Goal: Check status: Check status

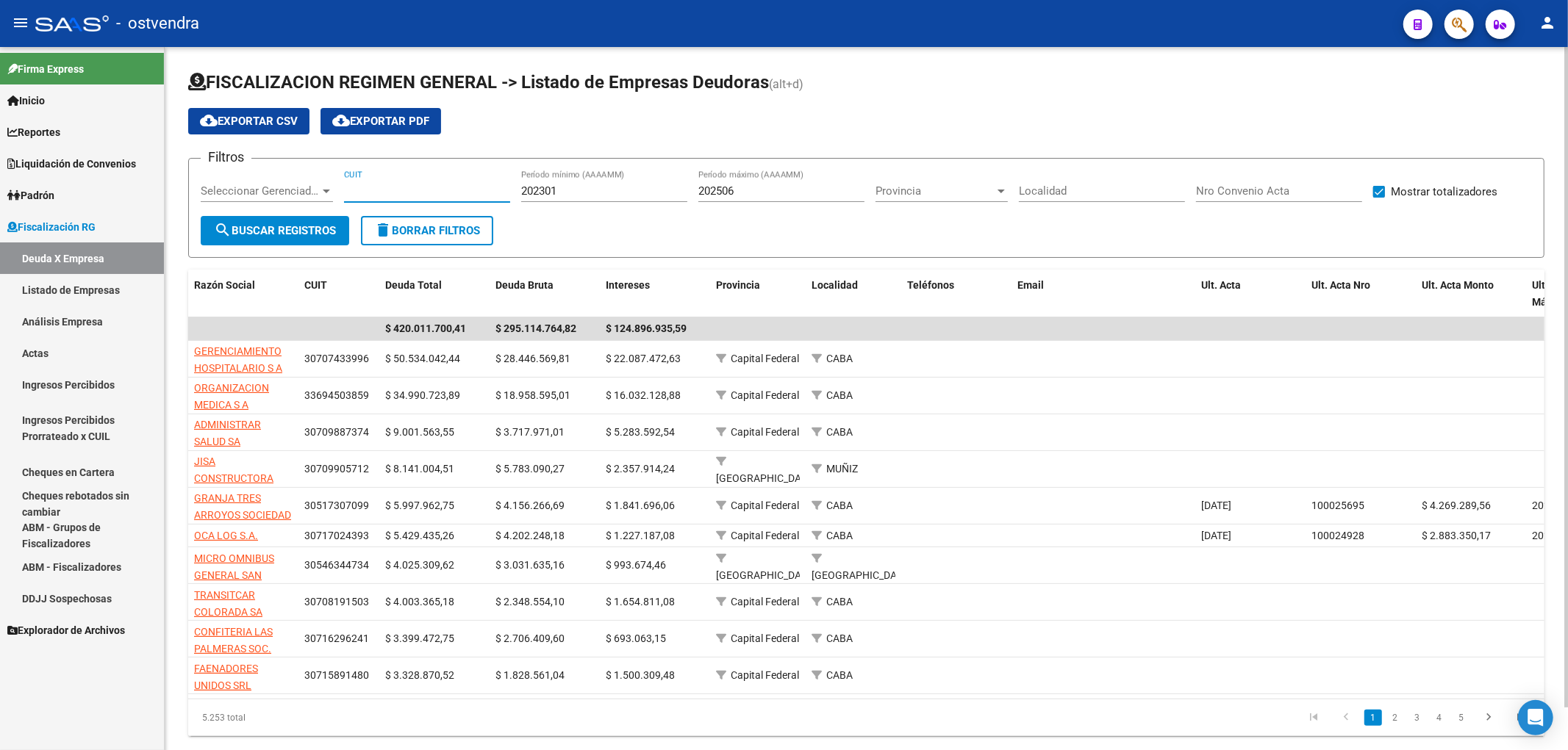
click at [425, 194] on input "CUIT" at bounding box center [427, 191] width 166 height 13
paste input "30-71466434-0"
type input "30-71466434-0"
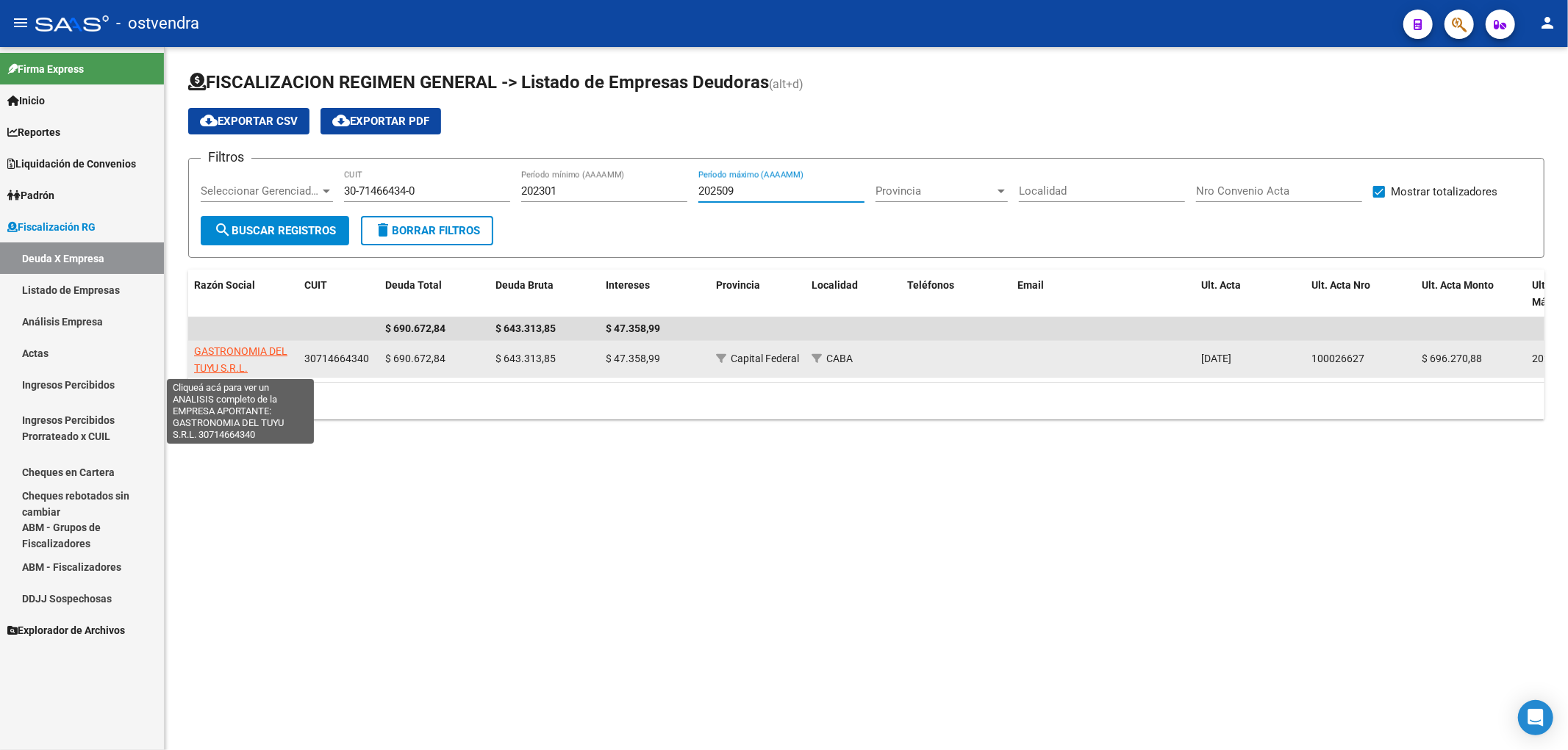
type input "202509"
click at [231, 354] on span "GASTRONOMIA DEL TUYU S.R.L." at bounding box center [241, 359] width 93 height 28
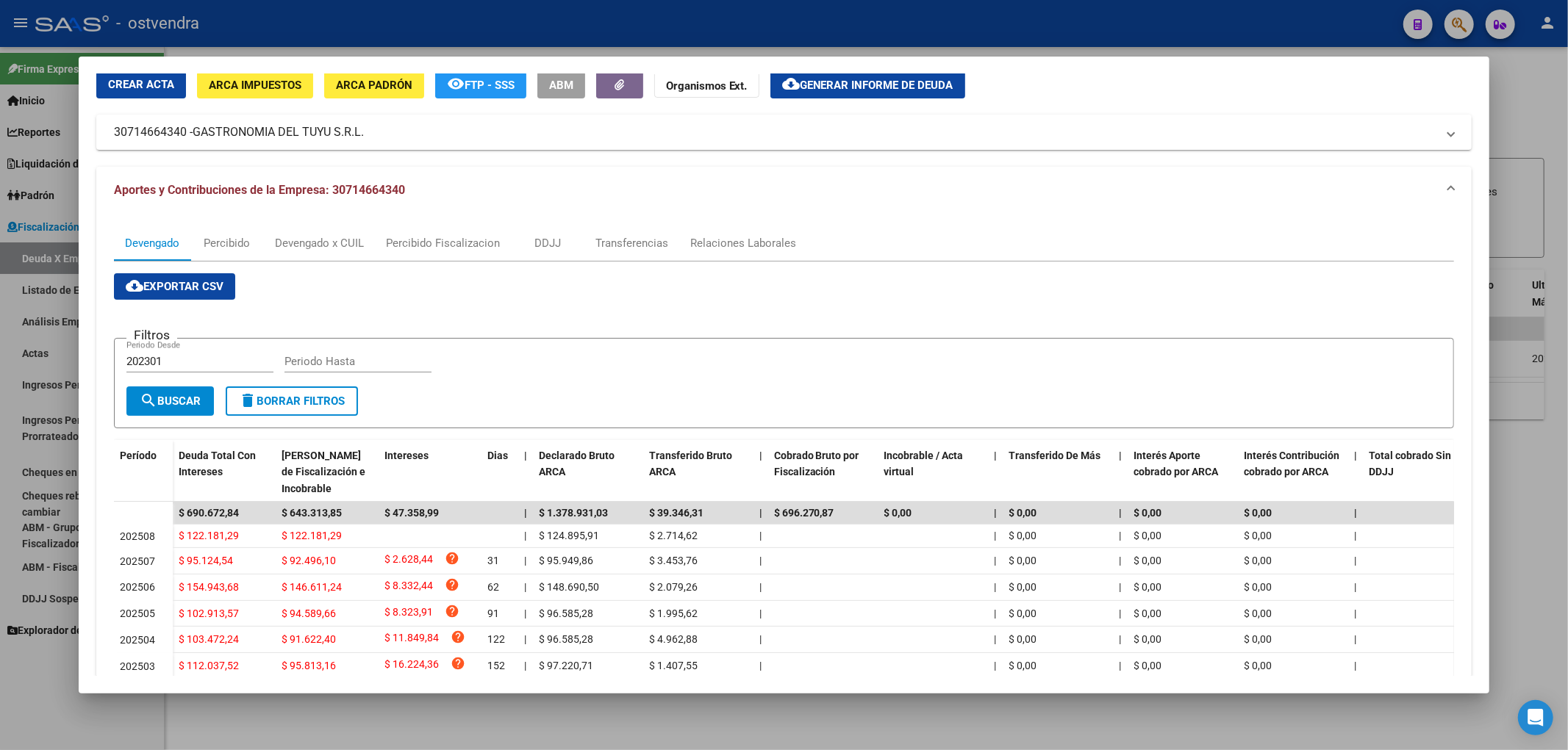
scroll to position [81, 0]
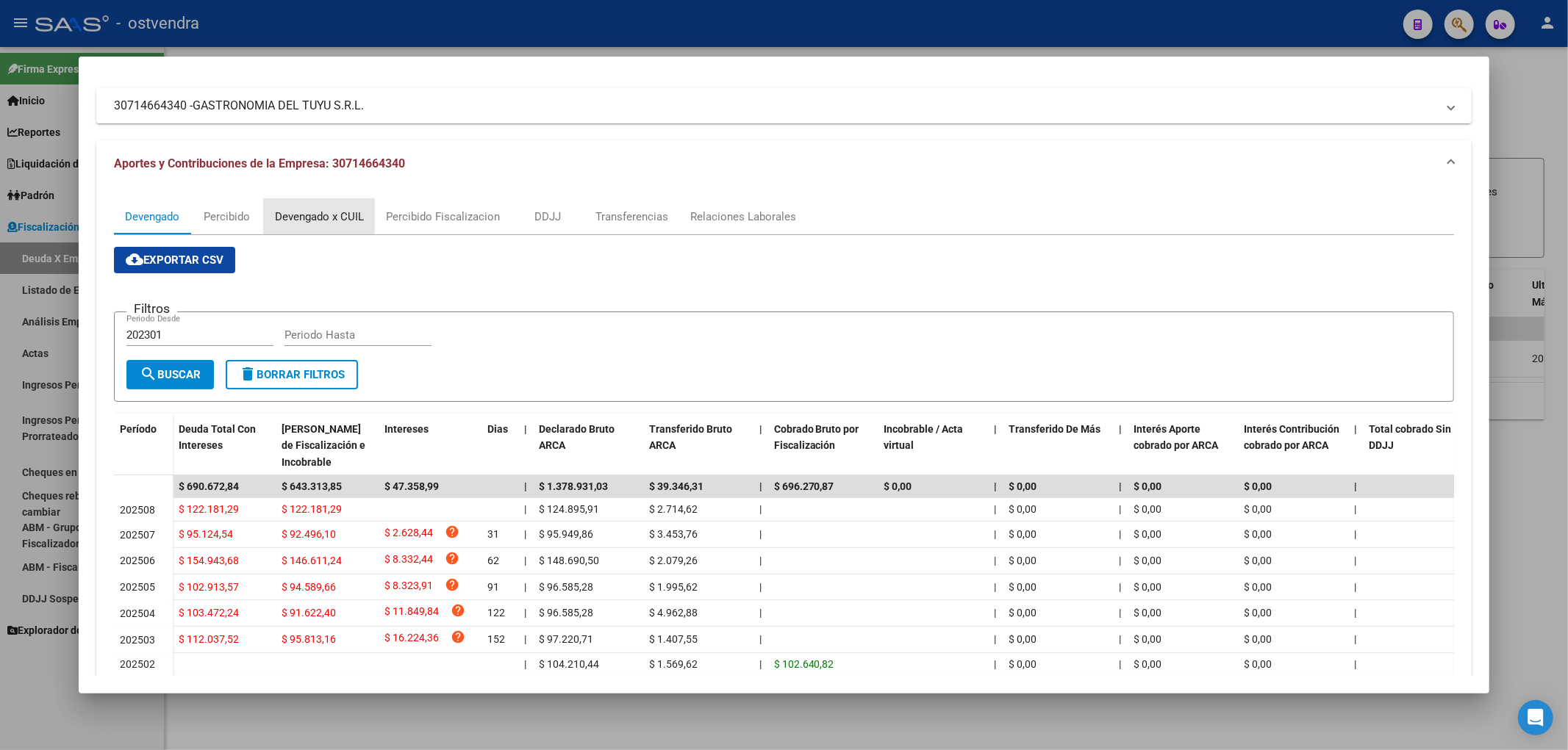
click at [280, 216] on div "Devengado x CUIL" at bounding box center [319, 216] width 89 height 16
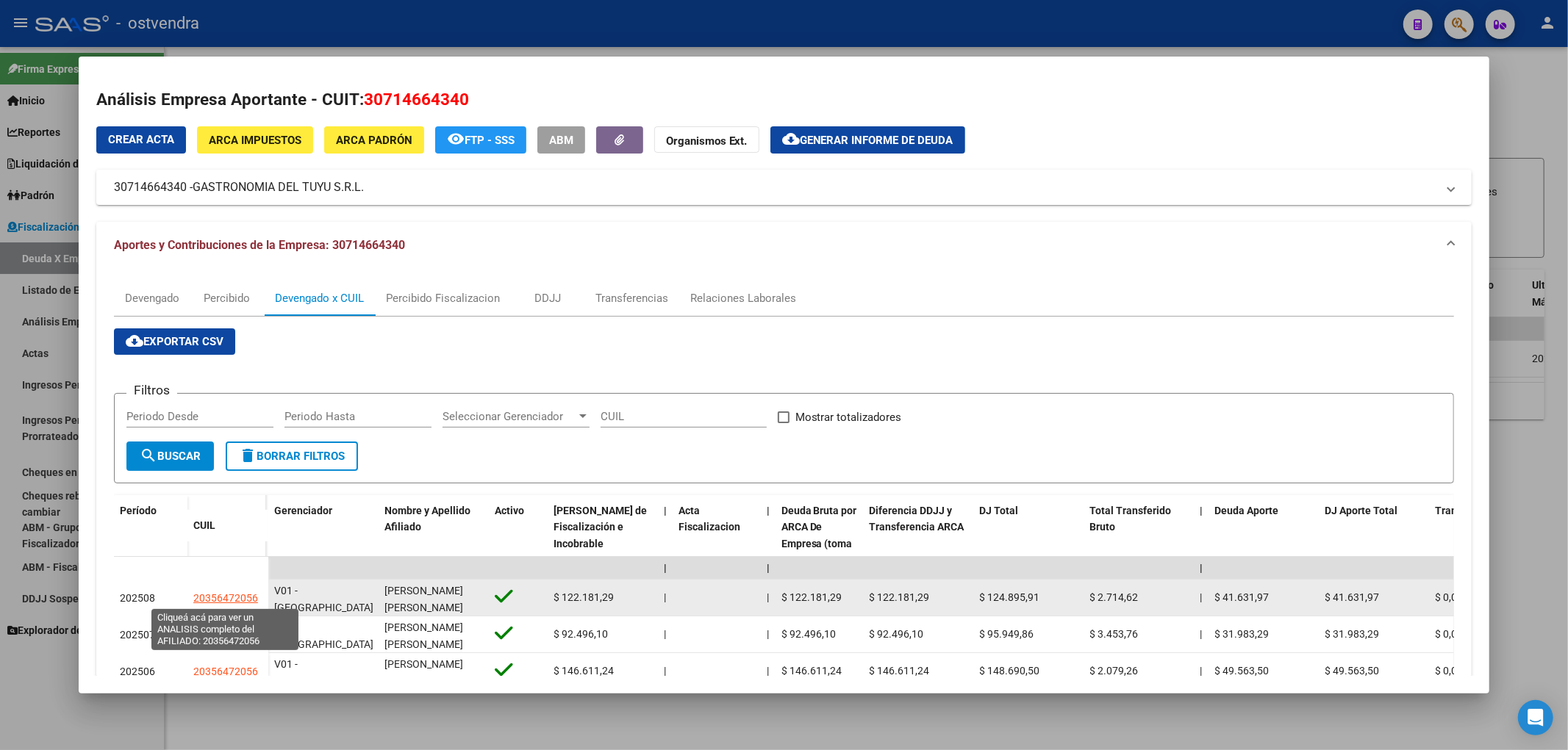
click at [211, 595] on span "20356472056" at bounding box center [226, 598] width 65 height 11
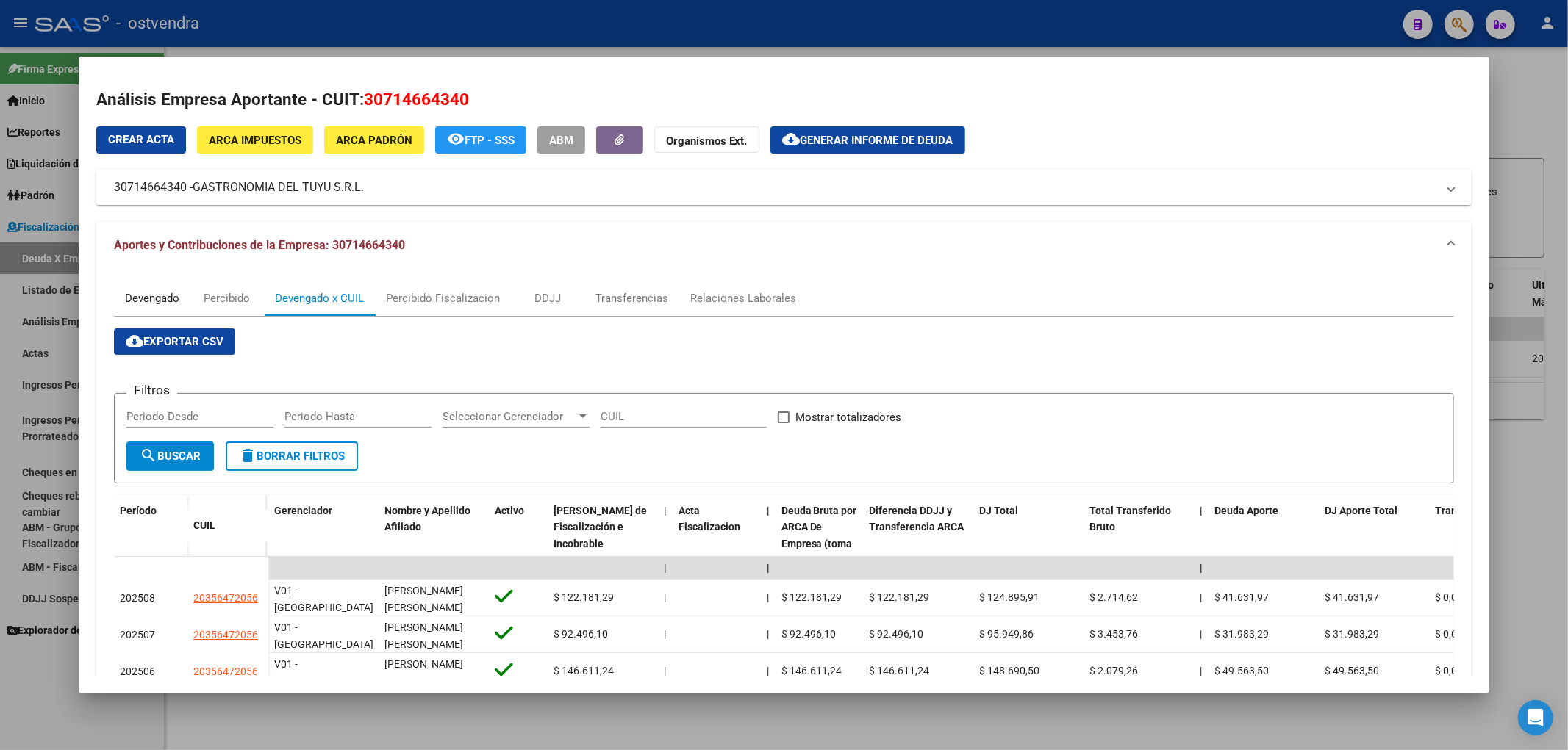
click at [148, 308] on div "Devengado" at bounding box center [152, 297] width 76 height 35
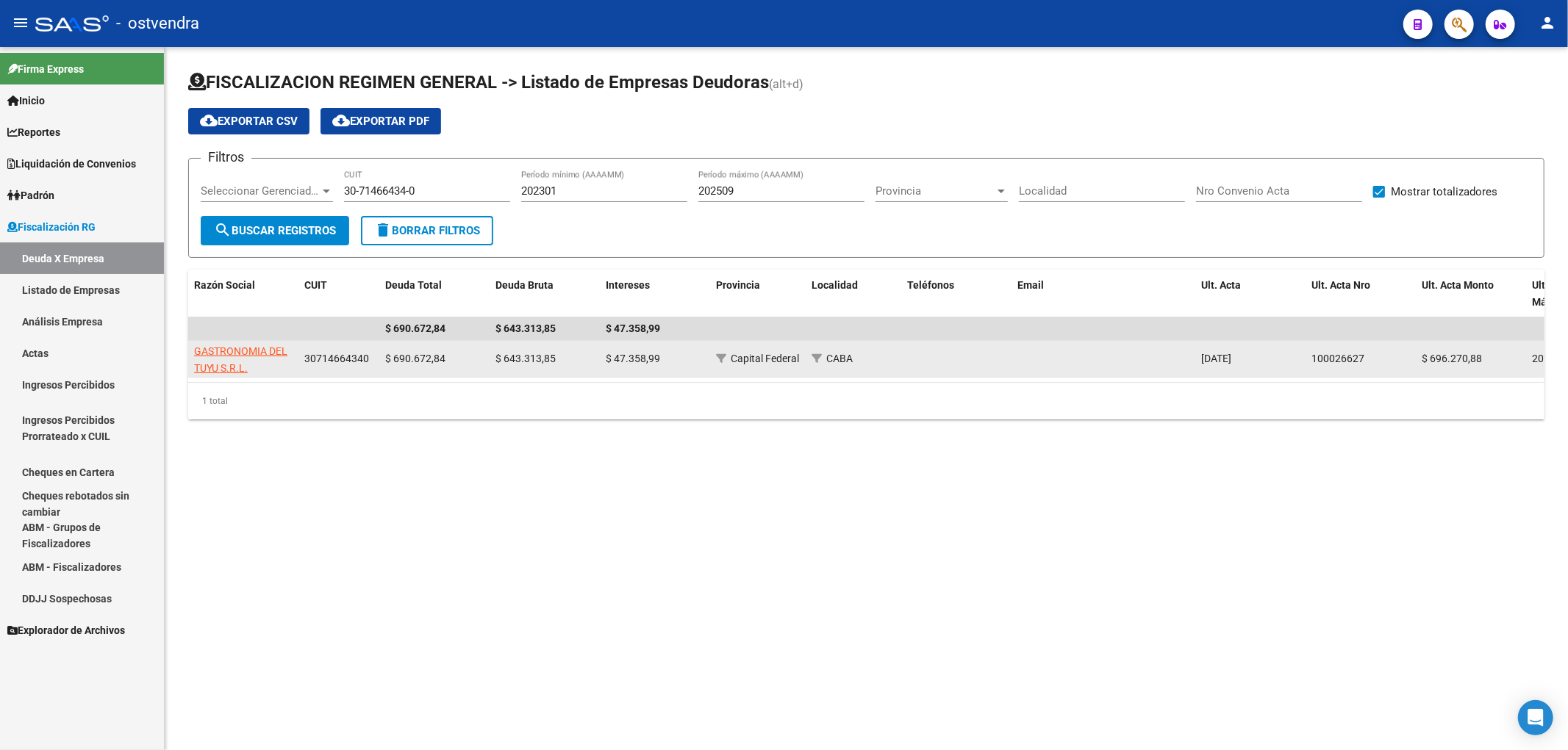
click at [221, 357] on app-link-go-to "GASTRONOMIA DEL TUYU S.R.L." at bounding box center [244, 360] width 98 height 34
click at [218, 370] on span "GASTRONOMIA DEL TUYU S.R.L." at bounding box center [241, 359] width 93 height 28
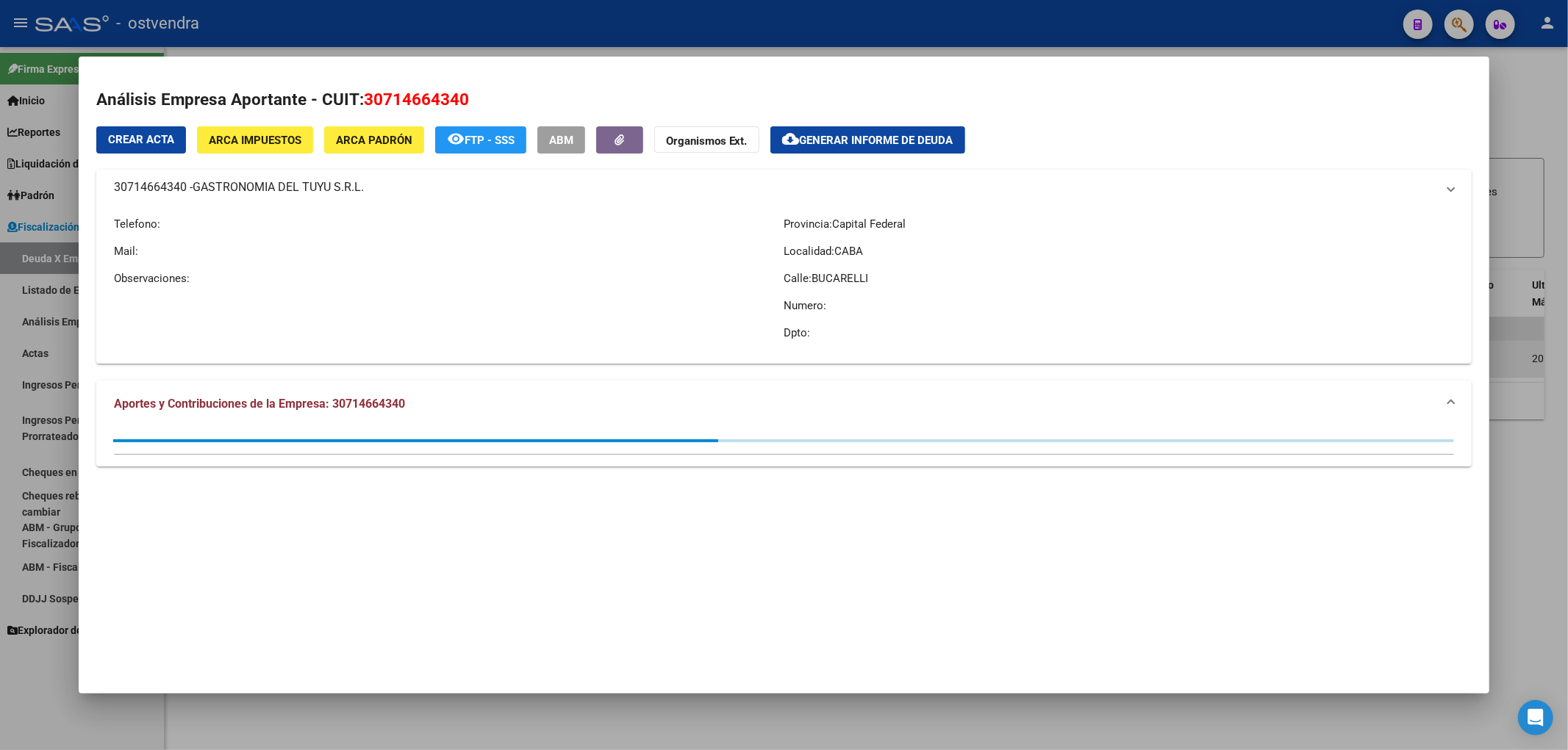
type textarea "30714664340"
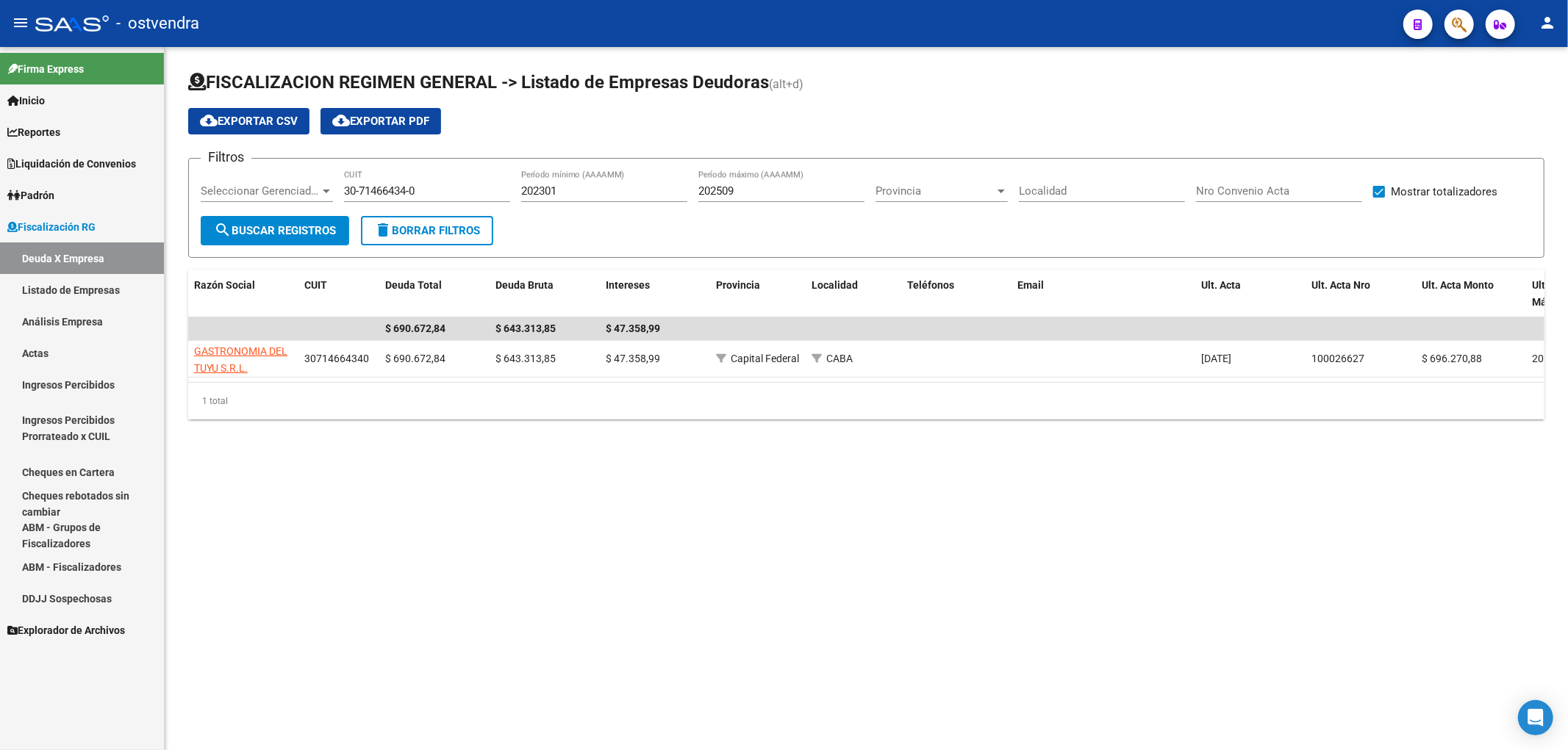
click at [651, 650] on mat-sidenav-content "FISCALIZACION REGIMEN GENERAL -> Listado de Empresas Deudoras (alt+d) cloud_dow…" at bounding box center [866, 398] width 1404 height 703
